Goal: Check status: Check status

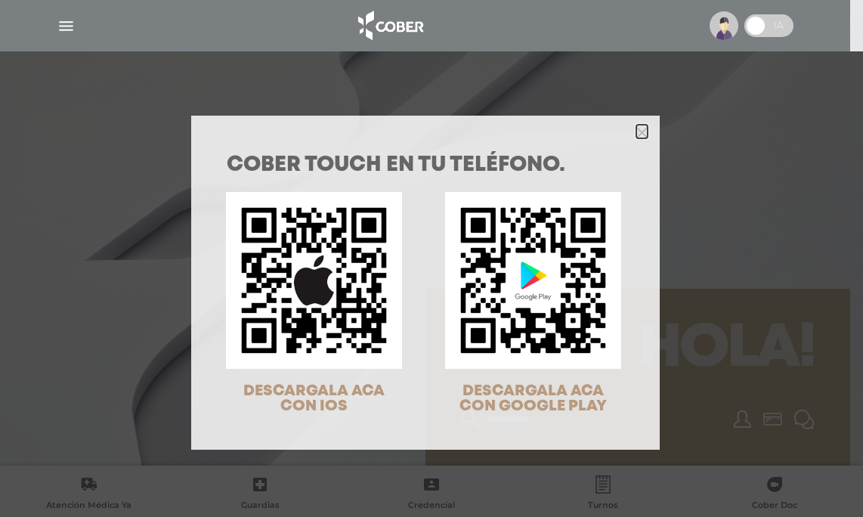
click at [636, 132] on icon "Close" at bounding box center [641, 132] width 11 height 11
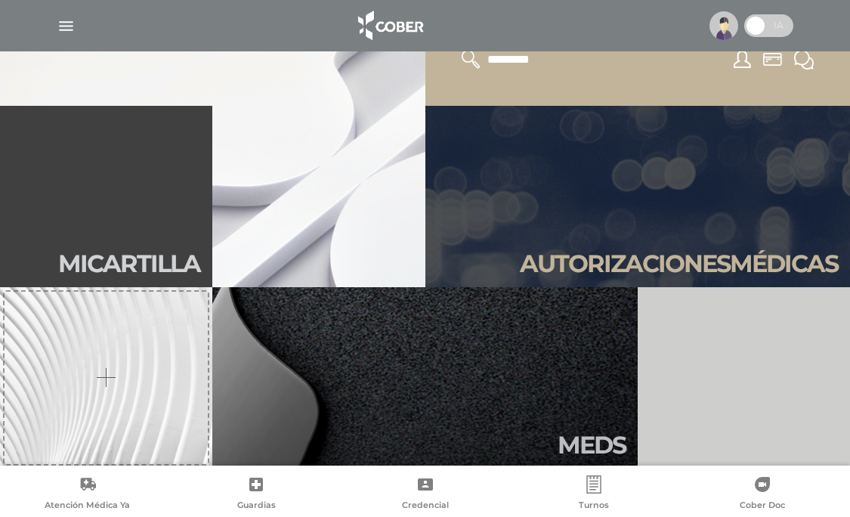
scroll to position [367, 0]
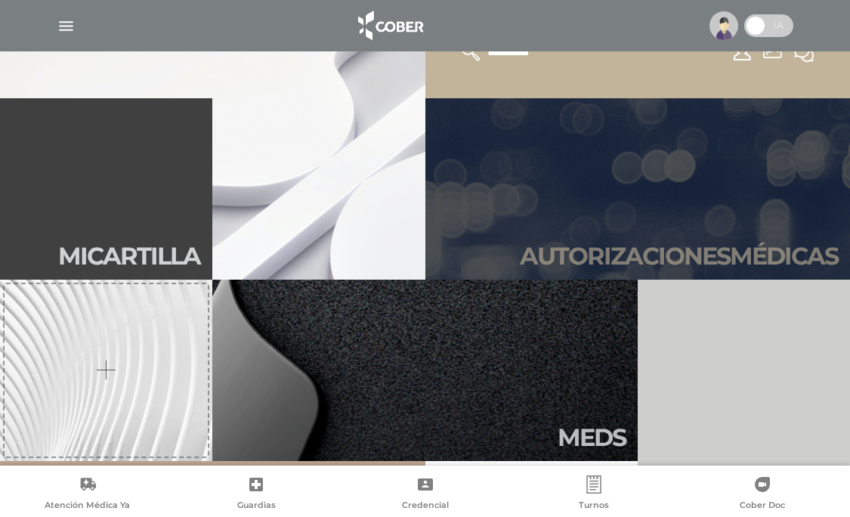
click at [658, 192] on link "Autori zaciones médicas" at bounding box center [639, 188] width 426 height 181
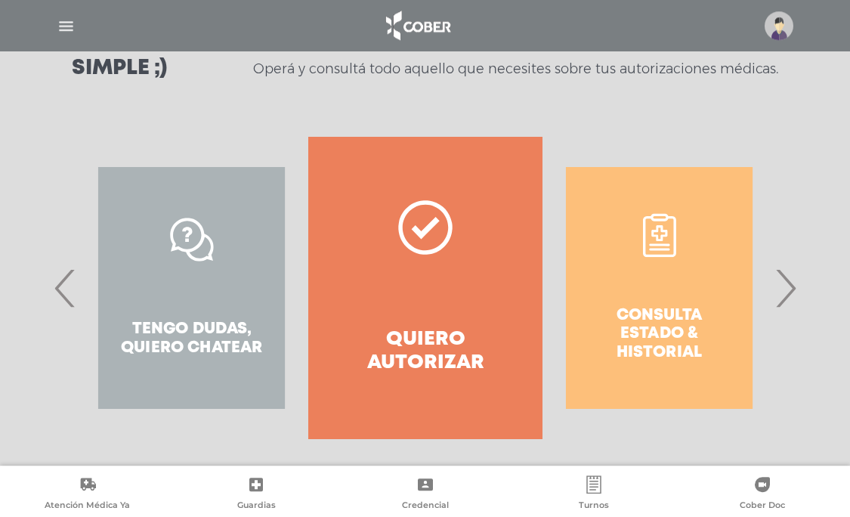
scroll to position [242, 0]
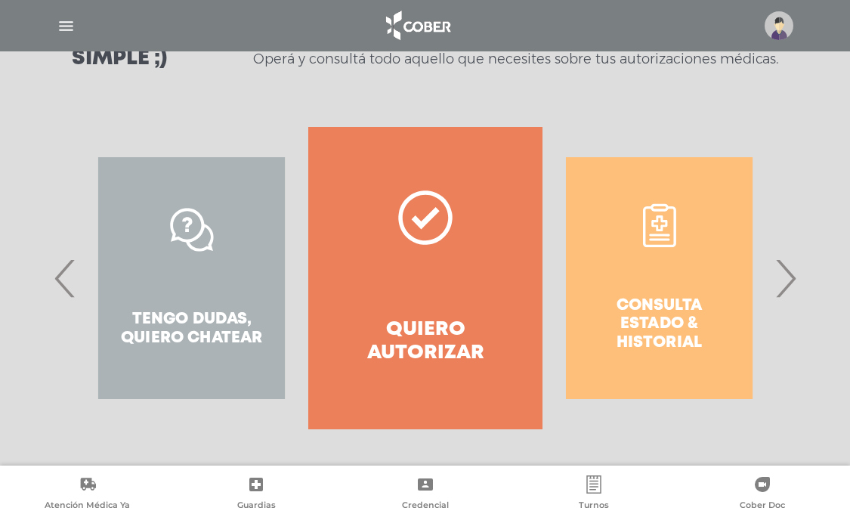
click at [786, 284] on span "›" at bounding box center [785, 278] width 29 height 82
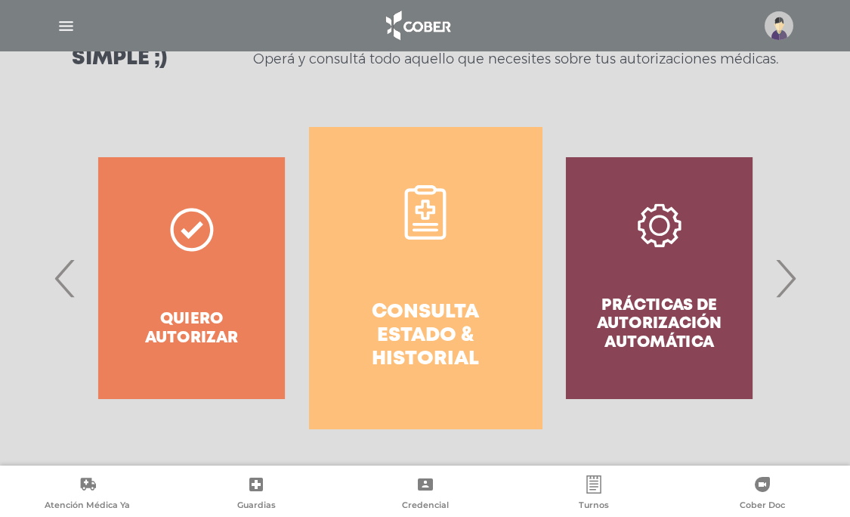
click at [786, 284] on span "›" at bounding box center [785, 278] width 29 height 82
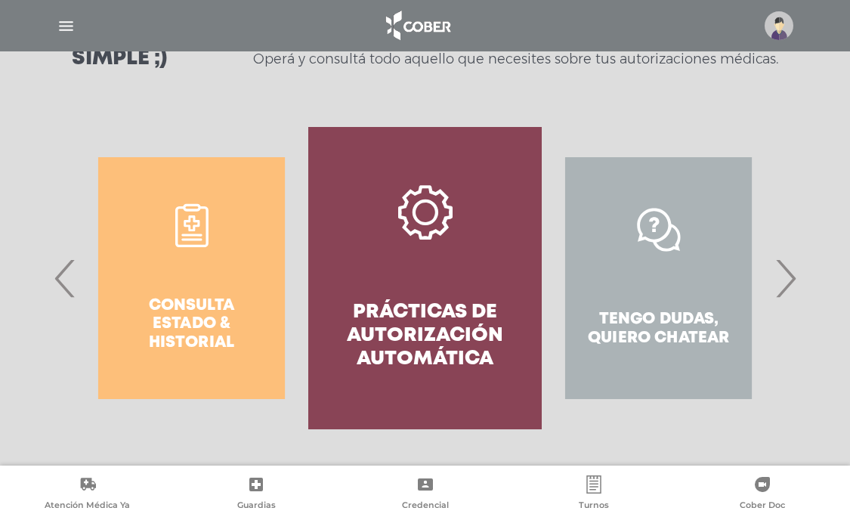
click at [786, 284] on span "›" at bounding box center [785, 278] width 29 height 82
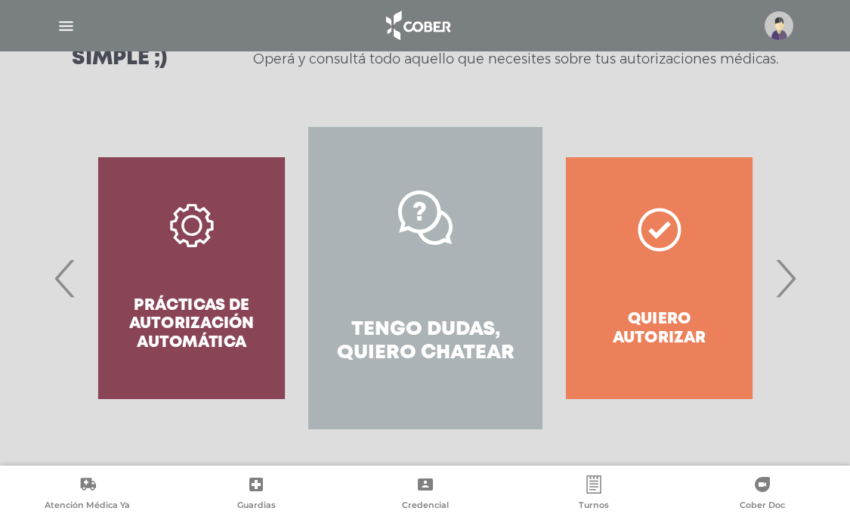
click at [786, 284] on span "›" at bounding box center [785, 278] width 29 height 82
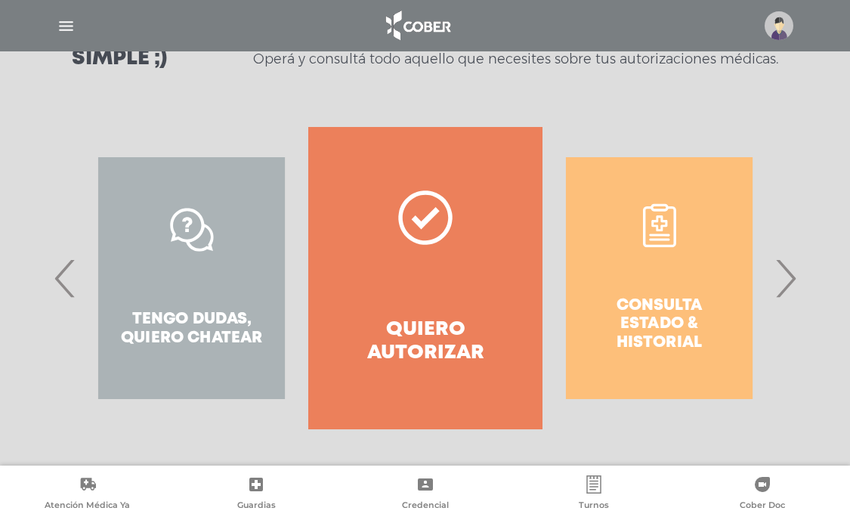
drag, startPoint x: 661, startPoint y: 255, endPoint x: 661, endPoint y: 309, distance: 54.4
click at [661, 309] on div "Consulta estado & historial" at bounding box center [660, 278] width 234 height 302
drag, startPoint x: 854, startPoint y: 509, endPoint x: 844, endPoint y: 500, distance: 12.9
click at [663, 284] on div "Consulta estado & historial" at bounding box center [660, 278] width 234 height 302
